Goal: Find specific page/section: Find specific page/section

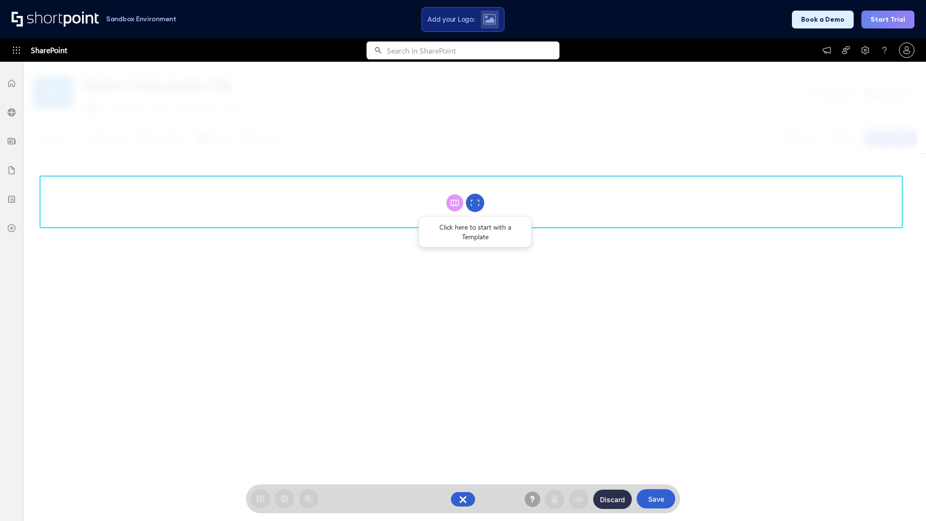
click at [475, 203] on circle at bounding box center [475, 203] width 18 height 18
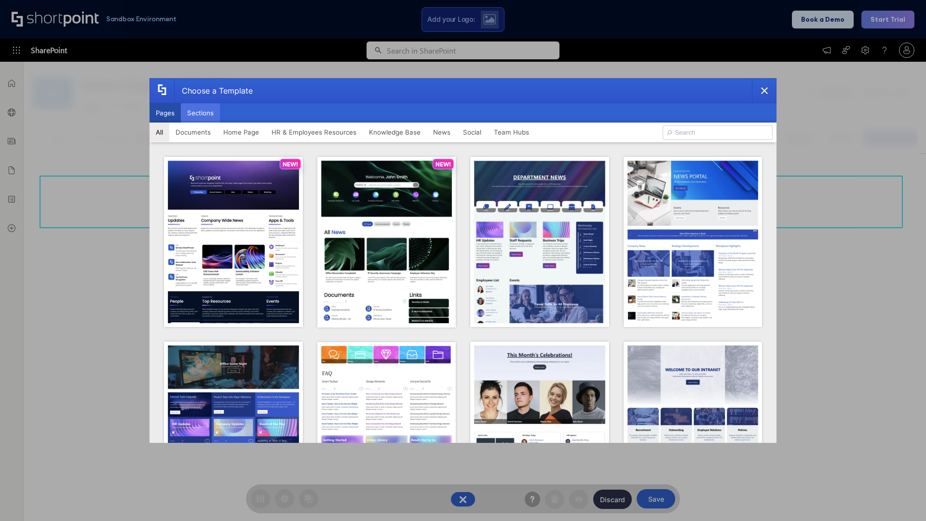
click at [200, 113] on button "Sections" at bounding box center [200, 112] width 39 height 19
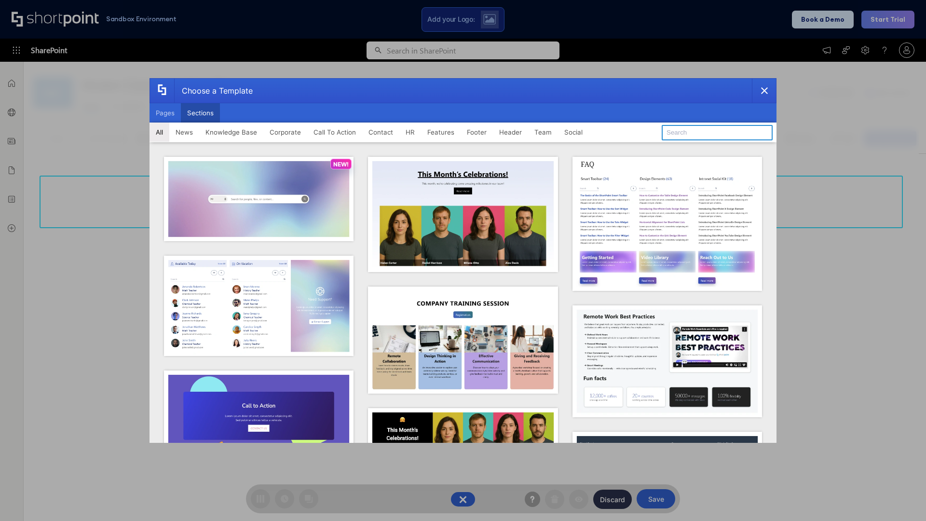
type input "Articles 2"
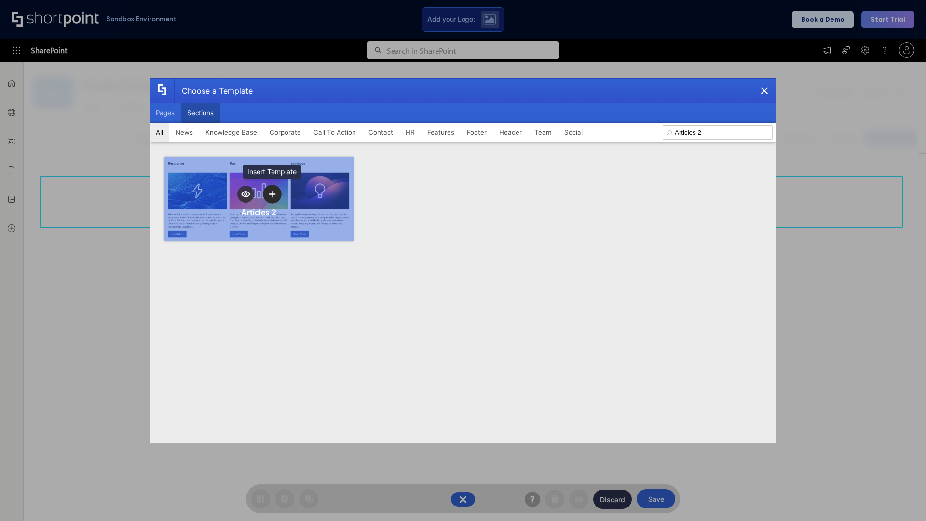
click at [272, 194] on icon "template selector" at bounding box center [272, 193] width 7 height 7
